Goal: Task Accomplishment & Management: Complete application form

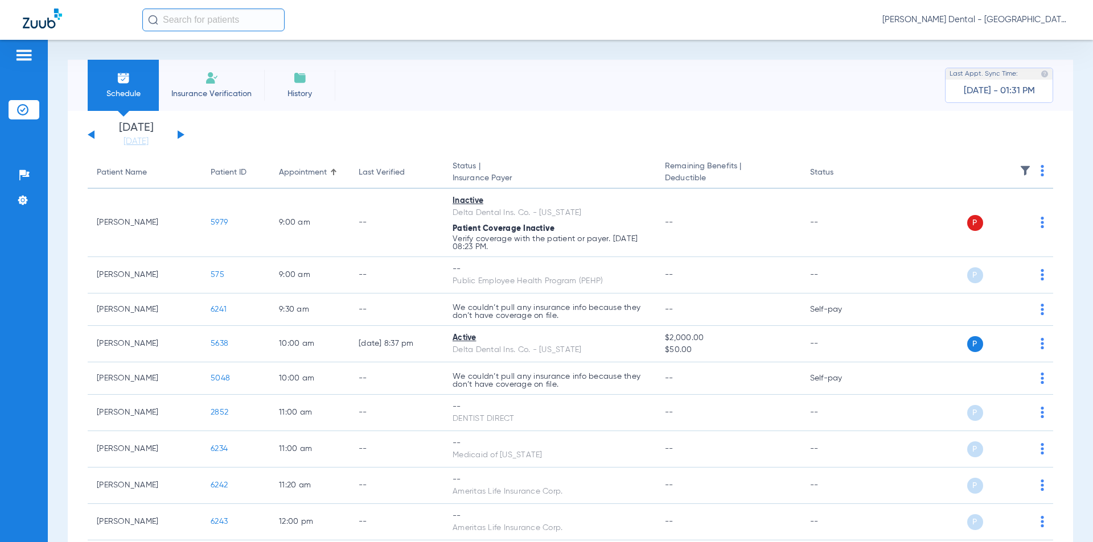
click at [174, 92] on span "Insurance Verification" at bounding box center [211, 93] width 88 height 11
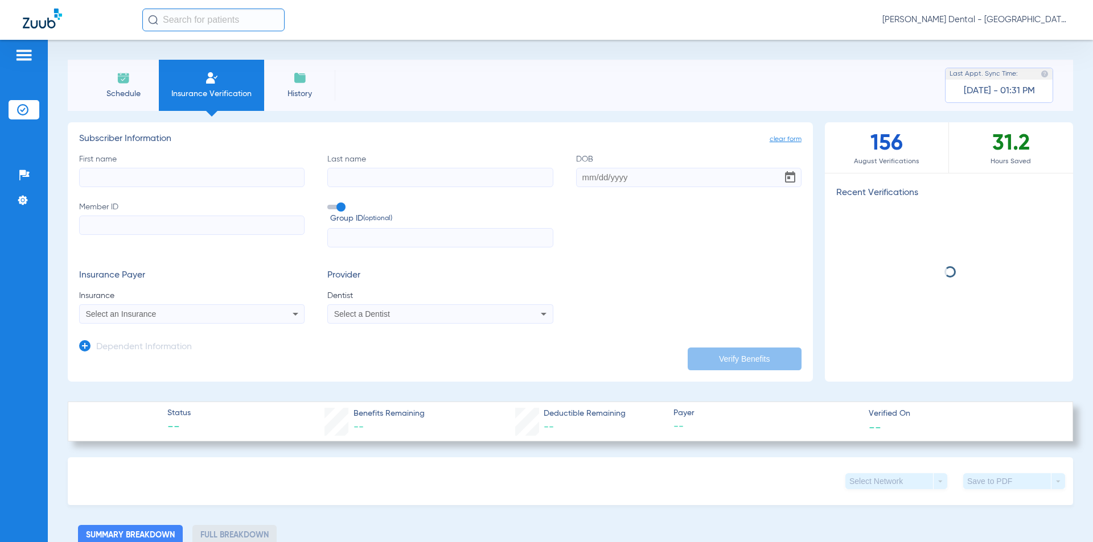
click at [179, 168] on input "First name" at bounding box center [191, 177] width 225 height 19
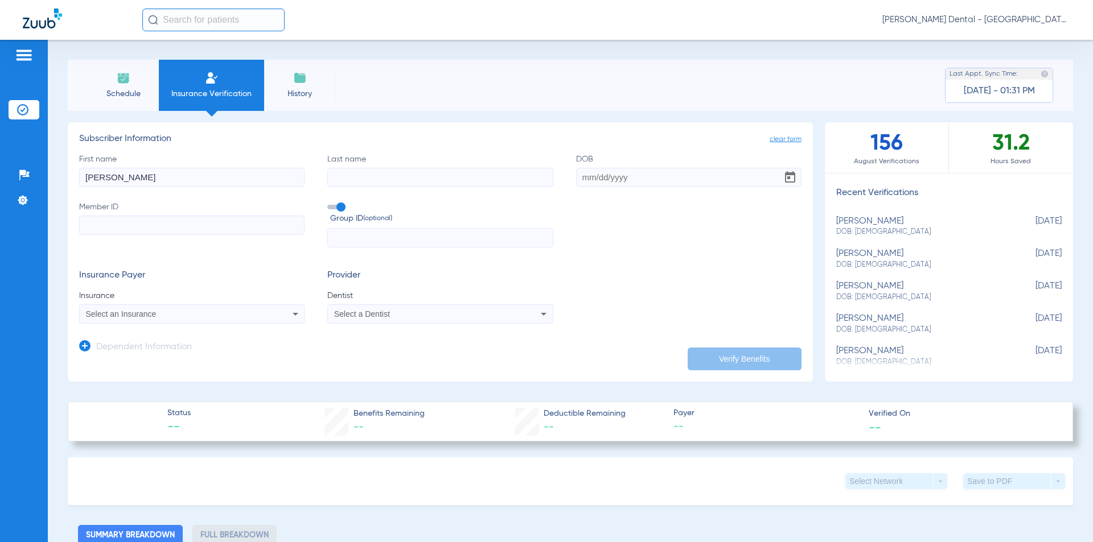
type input "[PERSON_NAME]"
type input "Anbelin"
type input "[DATE]"
click at [244, 233] on input "Member ID" at bounding box center [191, 225] width 225 height 19
type input "949749442"
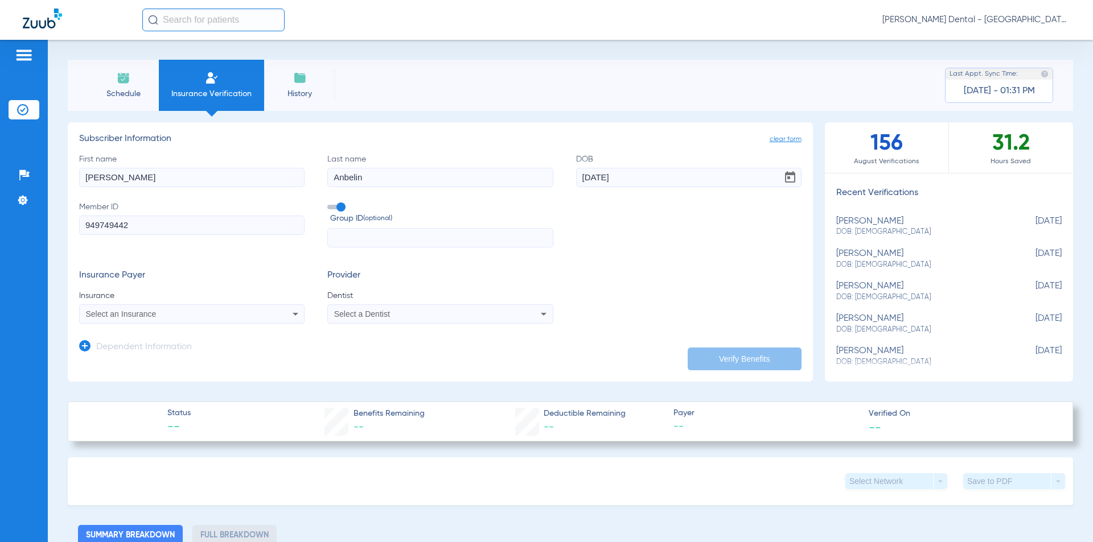
click at [155, 318] on span "Select an Insurance" at bounding box center [121, 314] width 71 height 9
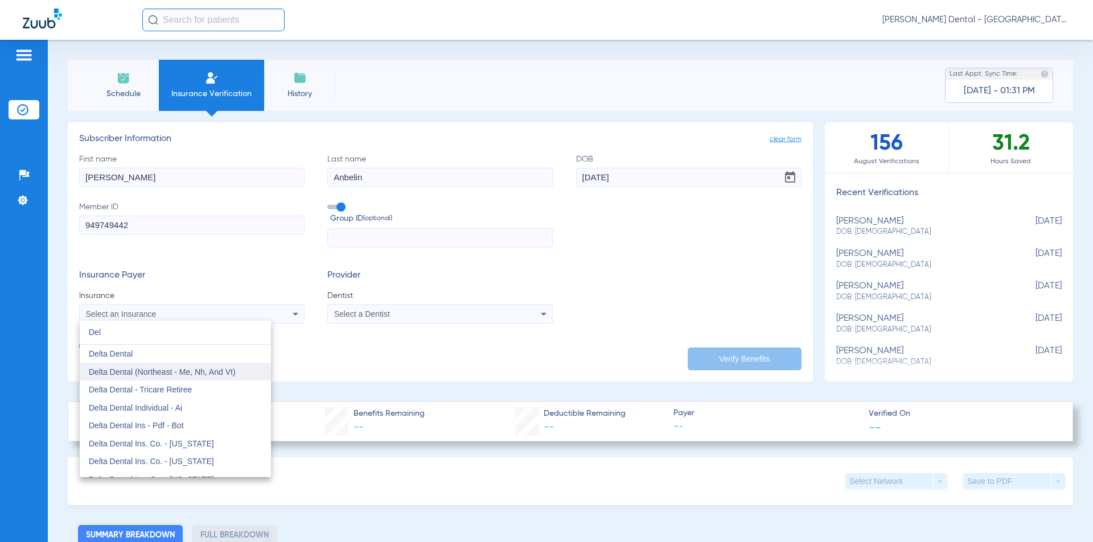
type input "Del"
drag, startPoint x: 163, startPoint y: 371, endPoint x: 164, endPoint y: 357, distance: 14.3
click at [164, 357] on div "[PERSON_NAME] Delta Dental Delta Dental (Northeast - Me, Nh, And Vt) Delta Dent…" at bounding box center [175, 399] width 191 height 157
click at [164, 357] on mat-option "Delta Dental" at bounding box center [175, 354] width 191 height 18
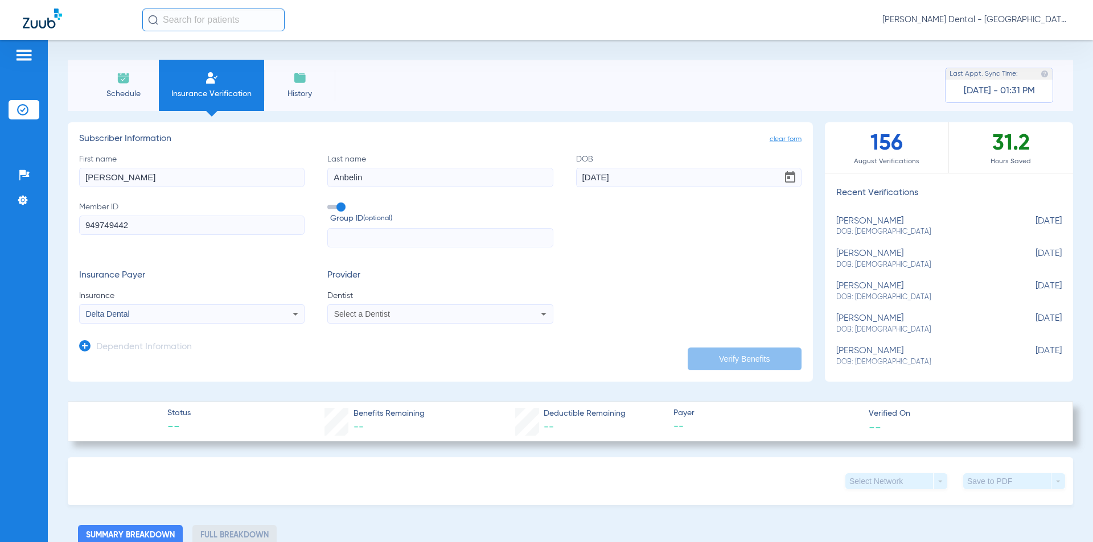
click at [372, 326] on app-dependent-form "Dependent Information" at bounding box center [440, 343] width 722 height 38
click at [376, 315] on span "Select a Dentist" at bounding box center [362, 314] width 56 height 9
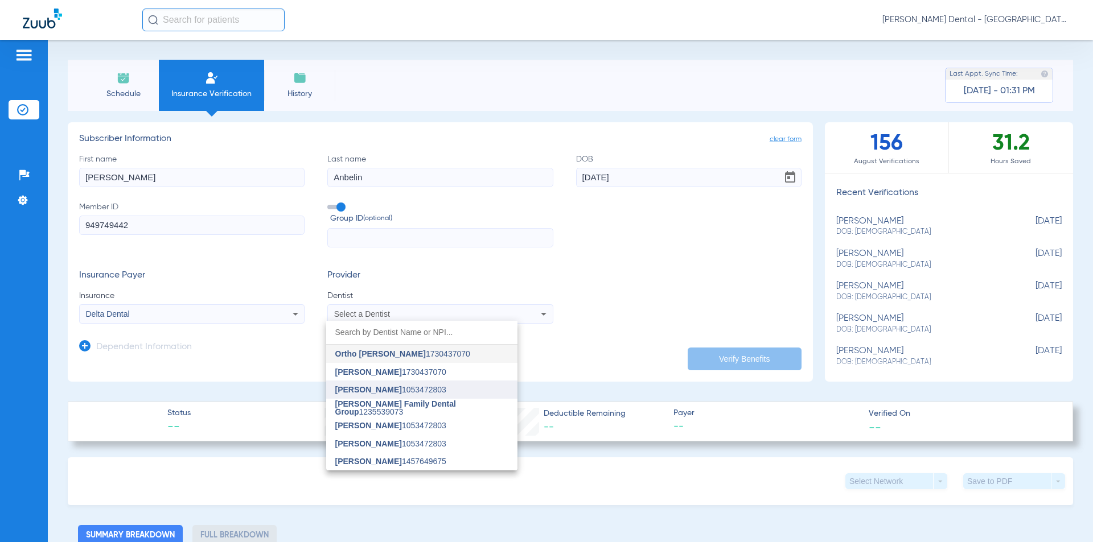
drag, startPoint x: 396, startPoint y: 378, endPoint x: 401, endPoint y: 391, distance: 14.1
click at [401, 391] on div "Ortho [PERSON_NAME] 1730437070 [PERSON_NAME] 1730437070 [PERSON_NAME] 105347280…" at bounding box center [421, 396] width 191 height 150
click at [401, 391] on span "[PERSON_NAME] 1053472803" at bounding box center [390, 390] width 111 height 8
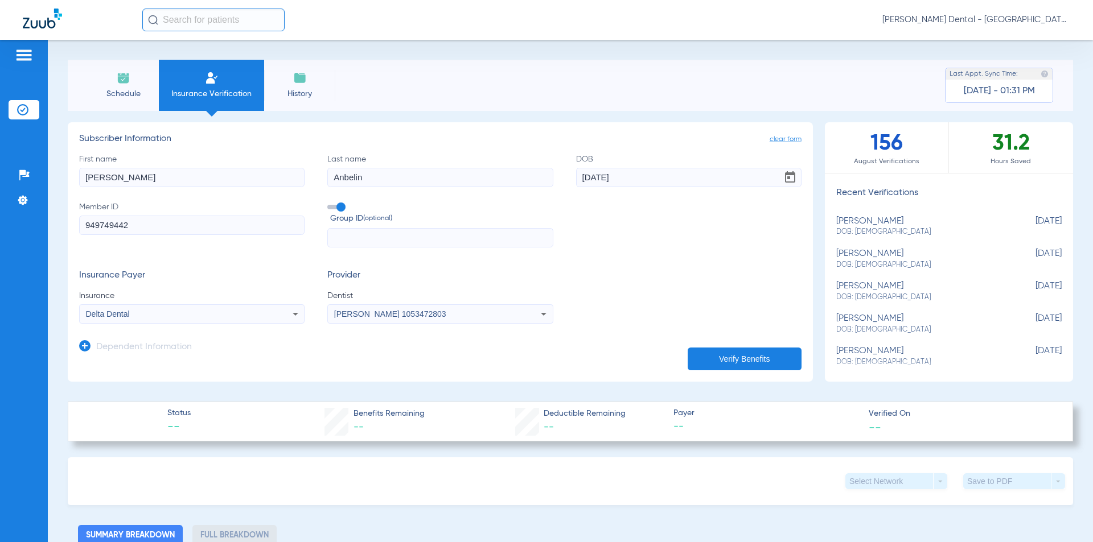
click at [705, 375] on app-manual-verification-form "clear form Subscriber Information First name [PERSON_NAME] Last name [PERSON_NA…" at bounding box center [440, 252] width 745 height 260
click at [707, 367] on button "Verify Benefits" at bounding box center [745, 359] width 114 height 23
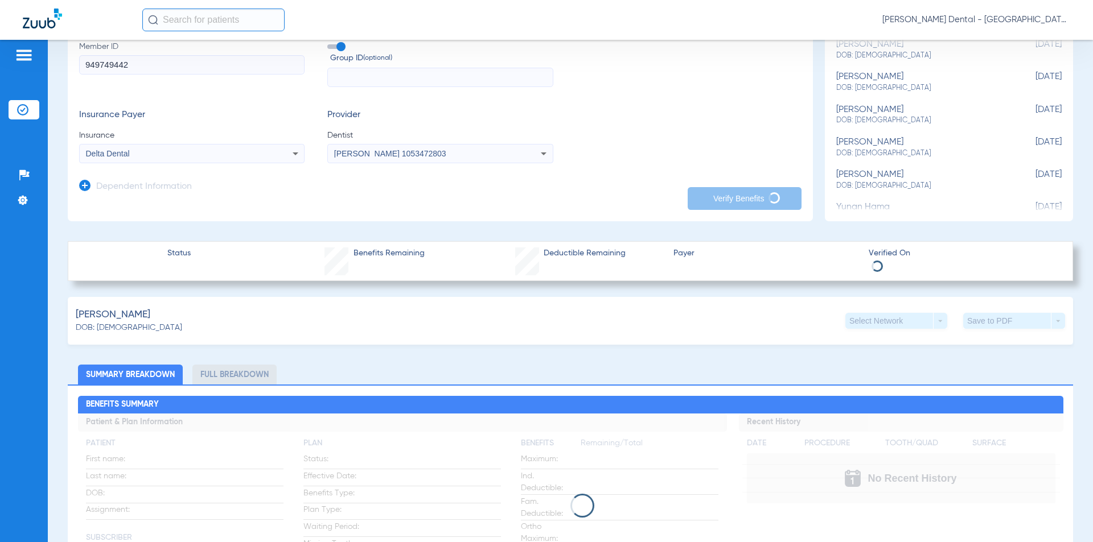
scroll to position [171, 0]
